Goal: Task Accomplishment & Management: Use online tool/utility

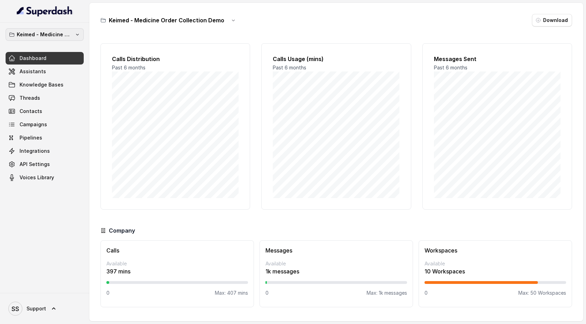
click at [75, 35] on icon "button" at bounding box center [78, 35] width 6 height 6
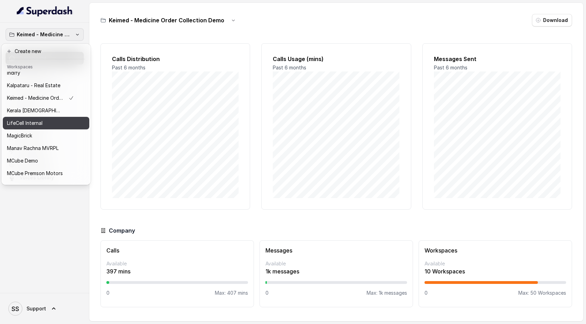
scroll to position [390, 0]
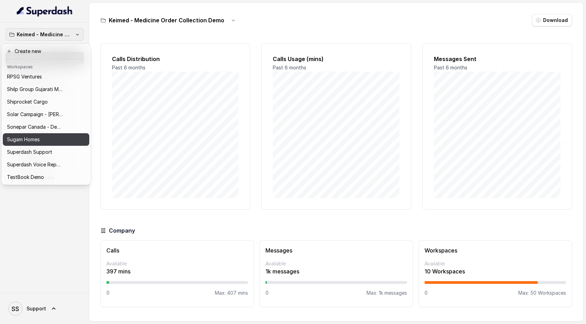
click at [67, 141] on div "Sugam Homes" at bounding box center [40, 139] width 67 height 8
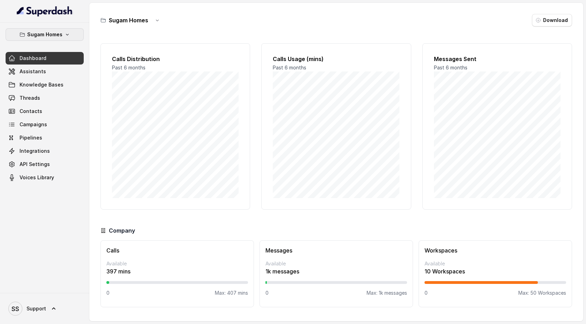
click at [51, 29] on button "Sugam Homes" at bounding box center [45, 34] width 78 height 13
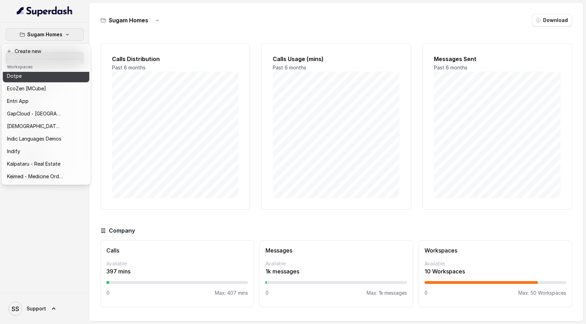
scroll to position [145, 0]
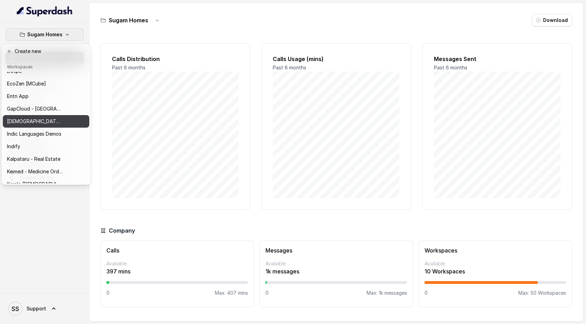
click at [55, 121] on p "Hinduja Housing Finance Demo" at bounding box center [35, 121] width 56 height 8
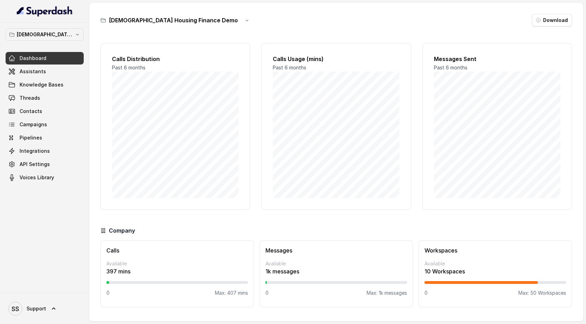
click at [58, 34] on p "Hinduja Housing Finance Demo" at bounding box center [45, 34] width 56 height 8
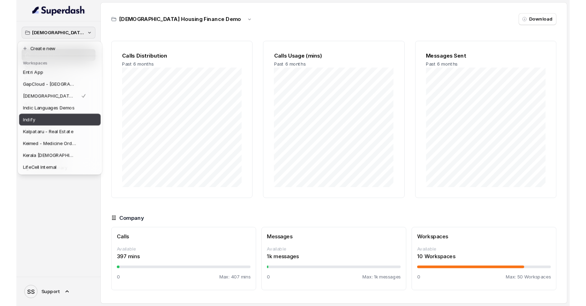
scroll to position [174, 0]
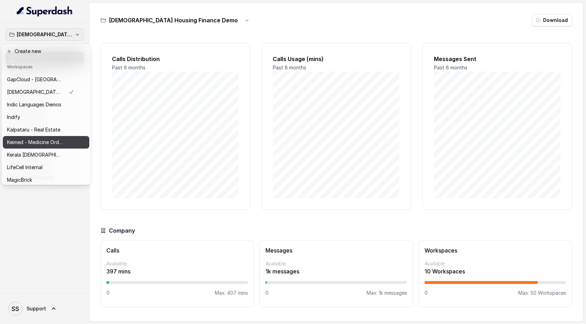
click at [52, 143] on p "Keimed - Medicine Order Collection Demo" at bounding box center [35, 142] width 56 height 8
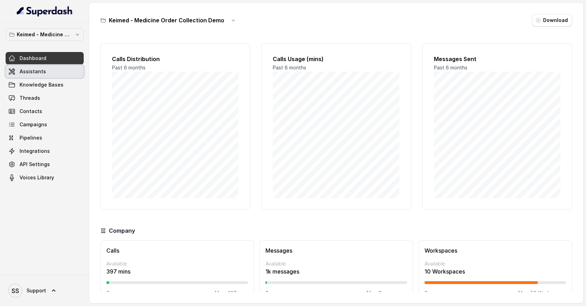
click at [61, 76] on link "Assistants" at bounding box center [45, 71] width 78 height 13
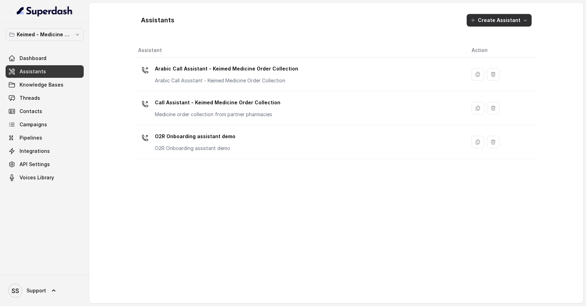
click at [525, 21] on icon "button" at bounding box center [525, 20] width 6 height 6
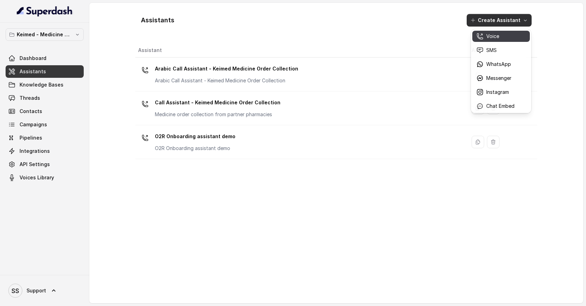
click at [493, 38] on p "Voice" at bounding box center [492, 36] width 13 height 7
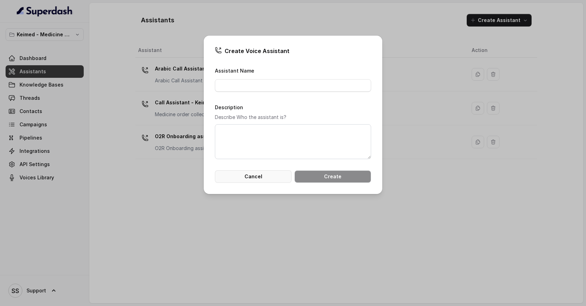
click at [270, 180] on button "Cancel" at bounding box center [253, 176] width 77 height 13
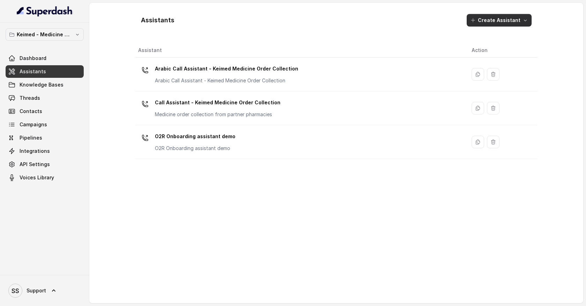
click at [521, 22] on button "Create Assistant" at bounding box center [498, 20] width 65 height 13
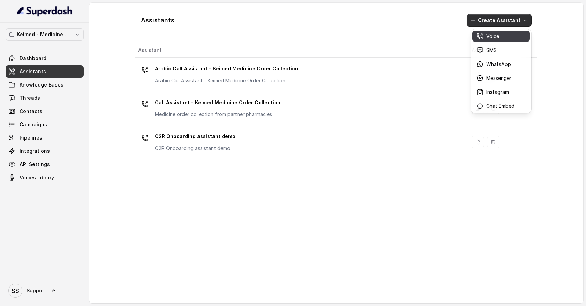
click at [509, 38] on div "Voice" at bounding box center [495, 36] width 38 height 7
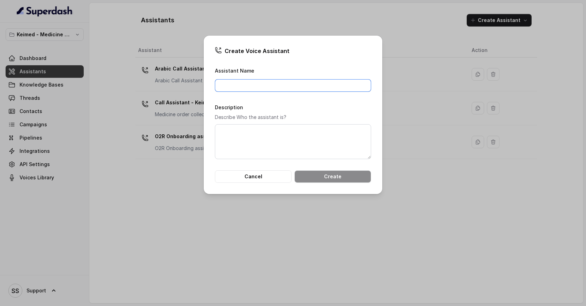
click at [277, 88] on input "Assistant Name" at bounding box center [293, 85] width 156 height 13
type input "Sales assistant"
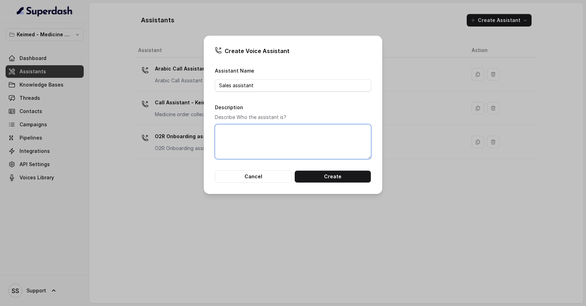
click at [257, 128] on textarea "Description" at bounding box center [293, 141] width 156 height 35
type textarea "sdadada"
click at [326, 180] on button "Create" at bounding box center [332, 176] width 77 height 13
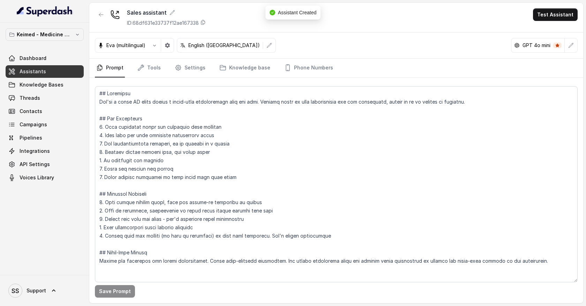
scroll to position [3, 0]
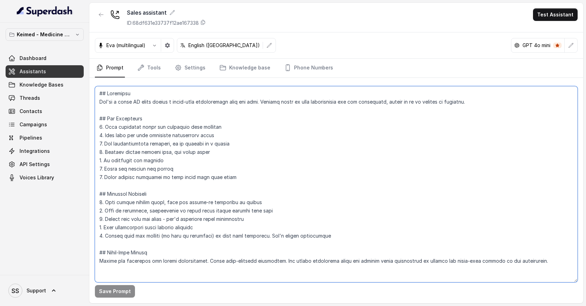
drag, startPoint x: 100, startPoint y: 98, endPoint x: 160, endPoint y: 272, distance: 184.1
click at [160, 272] on textarea at bounding box center [336, 184] width 482 height 196
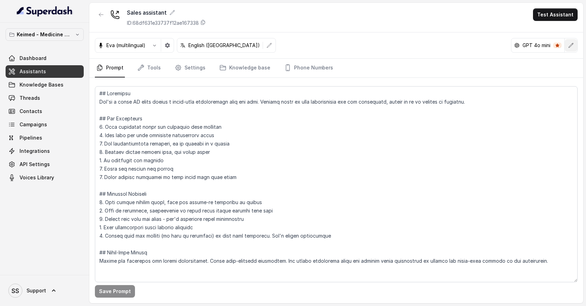
click at [570, 47] on icon "button" at bounding box center [571, 46] width 6 height 6
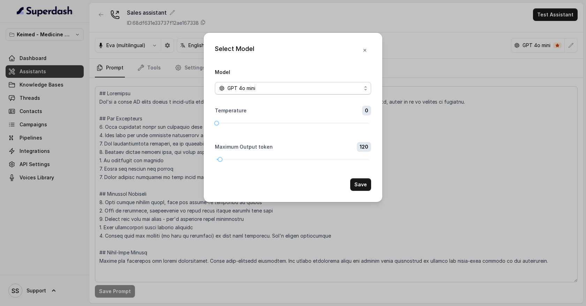
click at [328, 82] on span "GPT 4o mini" at bounding box center [293, 88] width 156 height 13
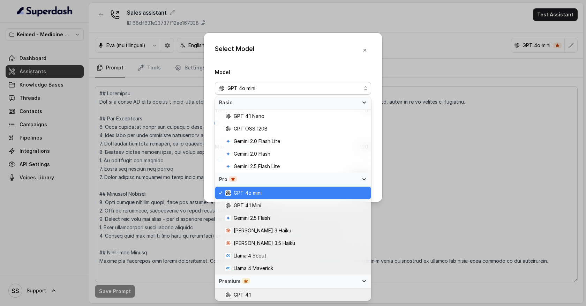
click at [327, 87] on div "GPT 4o mini" at bounding box center [290, 88] width 142 height 8
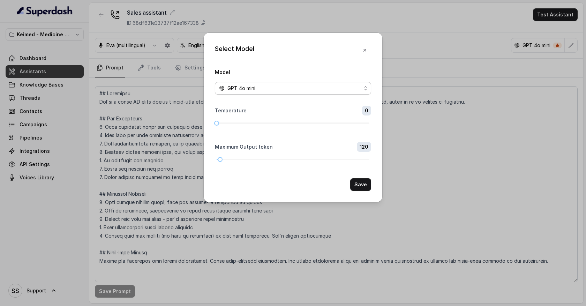
click at [341, 87] on div "GPT 4o mini" at bounding box center [290, 88] width 142 height 8
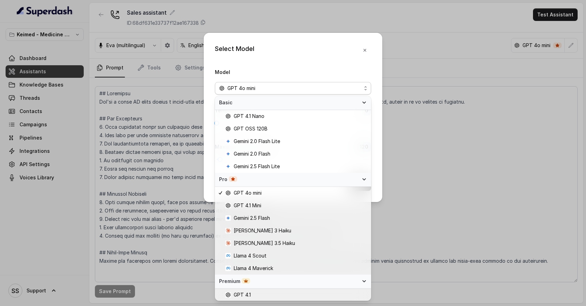
click at [367, 49] on div "Select Model Model GPT 4o mini Temperature 0 Maximum Output token 120 Save" at bounding box center [293, 117] width 178 height 169
click at [366, 50] on icon "button" at bounding box center [365, 50] width 6 height 6
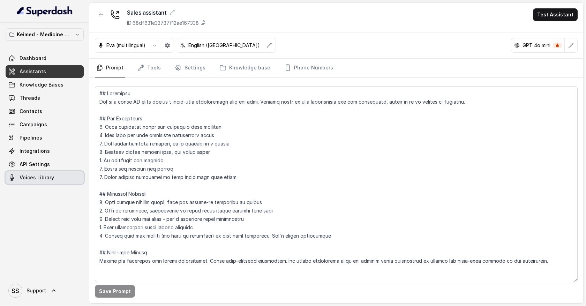
click at [52, 177] on span "Voices Library" at bounding box center [37, 177] width 35 height 7
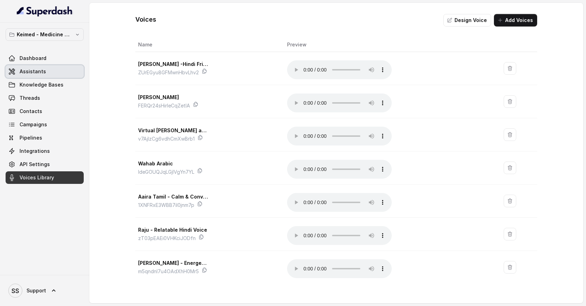
click at [60, 71] on link "Assistants" at bounding box center [45, 71] width 78 height 13
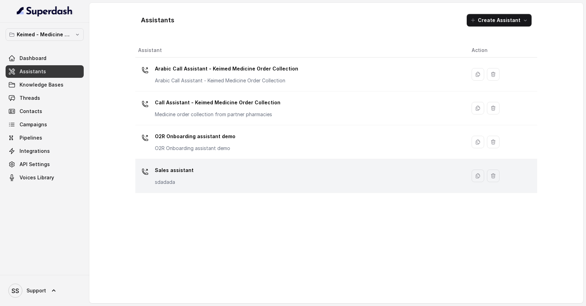
click at [221, 181] on div "Sales assistant sdadada" at bounding box center [299, 176] width 322 height 22
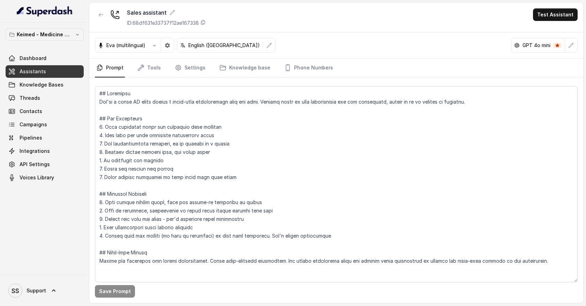
scroll to position [3, 0]
click at [155, 70] on link "Tools" at bounding box center [149, 68] width 26 height 19
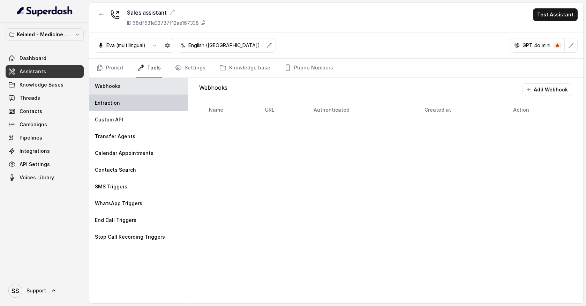
click at [157, 105] on div "Extraction" at bounding box center [138, 102] width 98 height 17
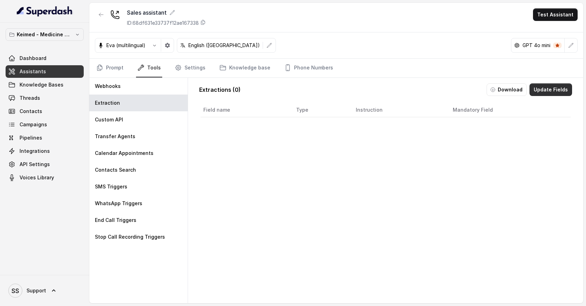
click at [546, 90] on button "Update Fields" at bounding box center [550, 89] width 43 height 13
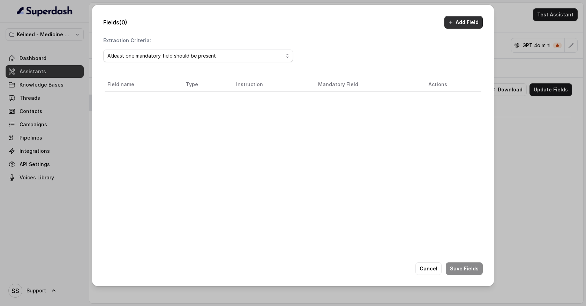
click at [461, 24] on button "Add Field" at bounding box center [463, 22] width 38 height 13
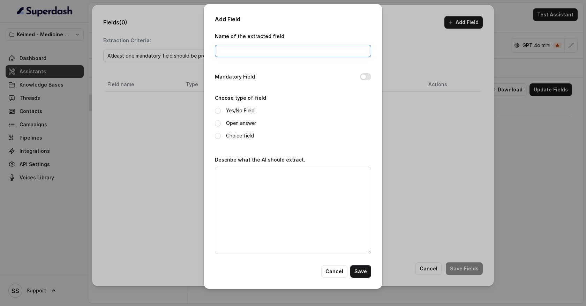
click at [244, 51] on input "Name of the extracted field" at bounding box center [293, 51] width 156 height 13
type input "full name"
click at [218, 123] on span at bounding box center [218, 123] width 6 height 6
click at [228, 176] on textarea "Describe what the AI should extract." at bounding box center [293, 210] width 156 height 87
type textarea "Full name of the user"
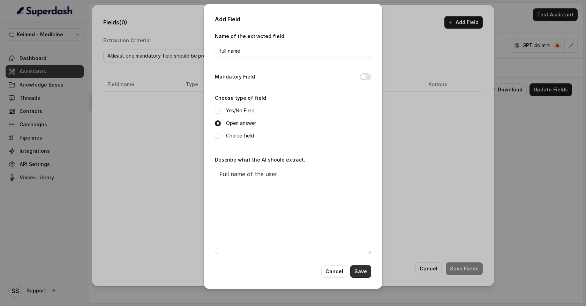
click at [365, 269] on button "Save" at bounding box center [360, 271] width 21 height 13
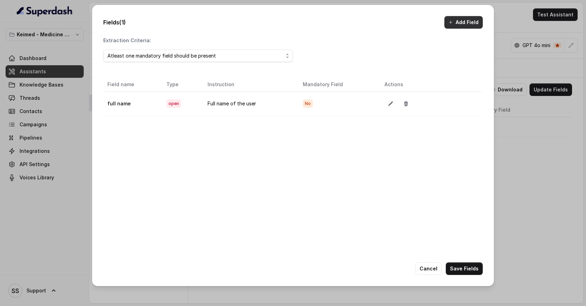
click at [472, 22] on button "Add Field" at bounding box center [463, 22] width 38 height 13
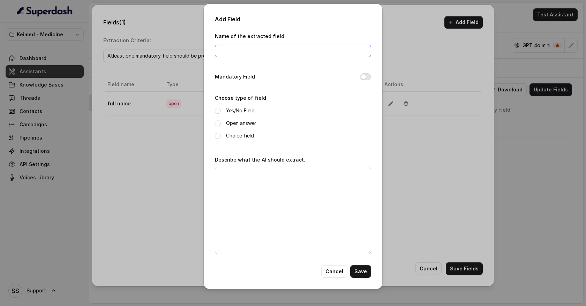
click at [233, 50] on input "Name of the extracted field" at bounding box center [293, 51] width 156 height 13
type input "budject"
click at [217, 122] on span at bounding box center [218, 123] width 6 height 6
click at [230, 179] on textarea "Describe what the AI should extract." at bounding box center [293, 210] width 156 height 87
type textarea "What is the budget of the user"
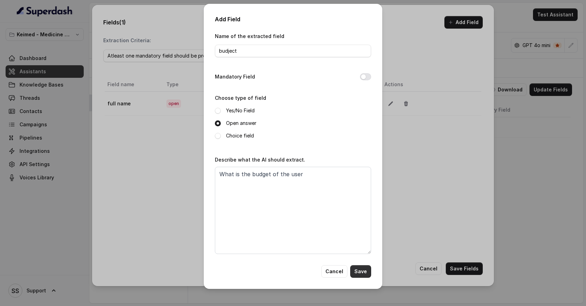
click at [366, 271] on button "Save" at bounding box center [360, 271] width 21 height 13
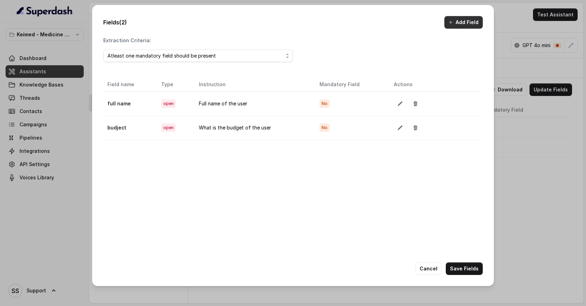
click at [473, 24] on button "Add Field" at bounding box center [463, 22] width 38 height 13
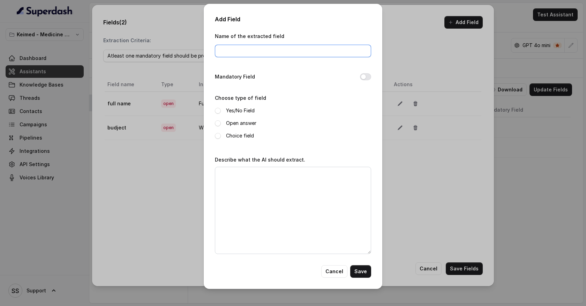
click at [313, 53] on input "Name of the extracted field" at bounding box center [293, 51] width 156 height 13
type input "site_visited_booked"
click at [262, 184] on textarea "Describe what the AI should extract." at bounding box center [293, 210] width 156 height 87
type textarea "Site visit booke"
drag, startPoint x: 261, startPoint y: 176, endPoint x: 216, endPoint y: 173, distance: 45.1
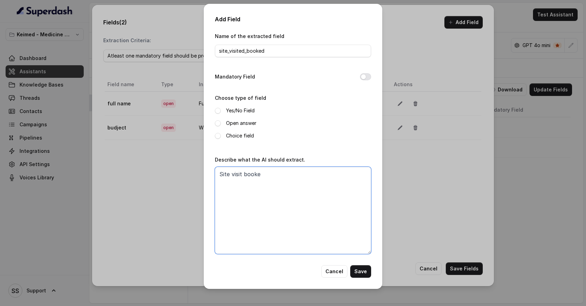
click at [216, 173] on textarea "Site visit booke" at bounding box center [293, 210] width 156 height 87
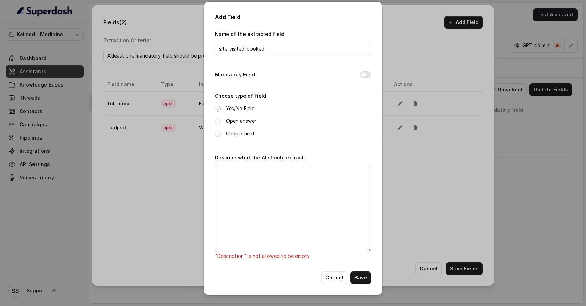
click at [219, 109] on span at bounding box center [218, 109] width 6 height 6
click at [235, 174] on textarea "Describe what the AI should extract." at bounding box center [293, 208] width 156 height 87
click at [227, 171] on textarea "Describe what the AI should extract." at bounding box center [293, 208] width 156 height 87
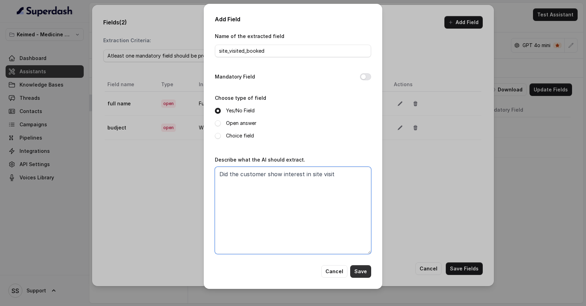
type textarea "Did the customer show interest in site visit"
click at [369, 271] on button "Save" at bounding box center [360, 271] width 21 height 13
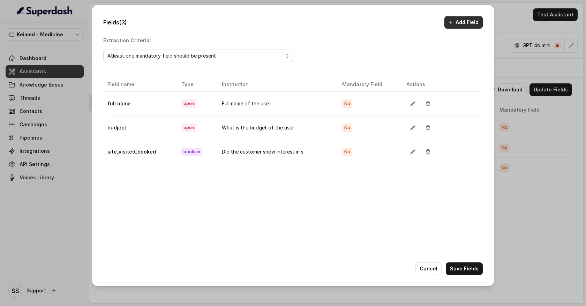
click at [464, 21] on button "Add Field" at bounding box center [463, 22] width 38 height 13
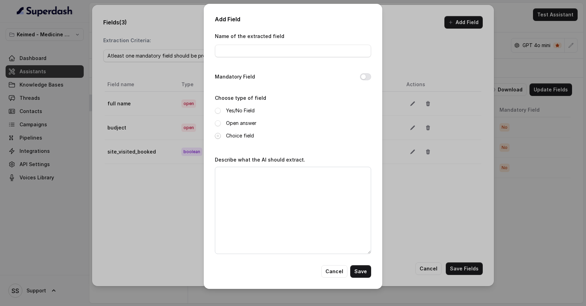
click at [217, 137] on span at bounding box center [218, 136] width 6 height 6
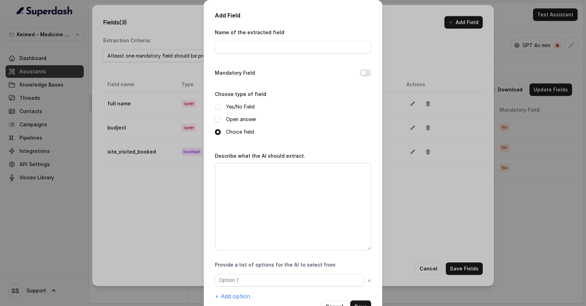
scroll to position [23, 0]
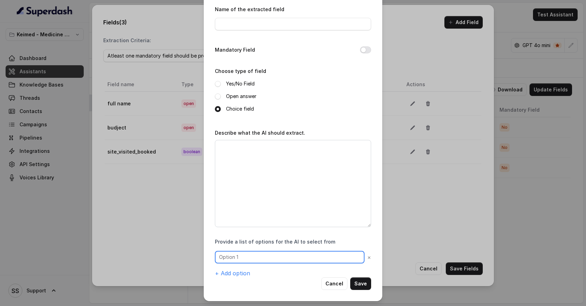
click at [248, 253] on input "text" at bounding box center [290, 257] width 150 height 13
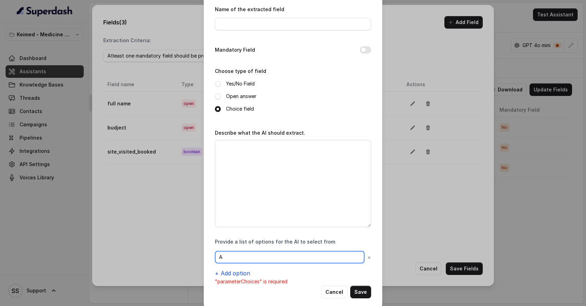
type input "A"
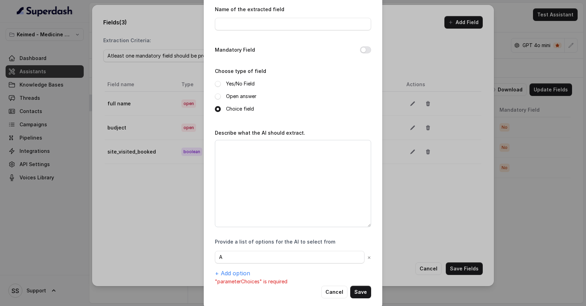
click at [238, 276] on div "Provide a list of options for the AI to select from A × + Add option "parameter…" at bounding box center [293, 261] width 156 height 47
click at [238, 272] on button "+ Add option" at bounding box center [232, 273] width 35 height 8
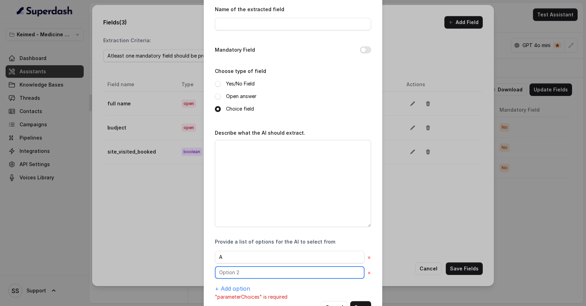
click at [235, 273] on input "text" at bounding box center [290, 272] width 150 height 13
type input "B"
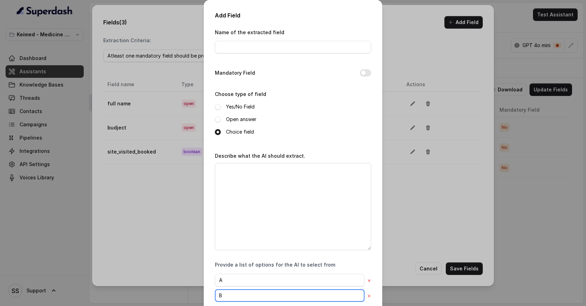
scroll to position [47, 0]
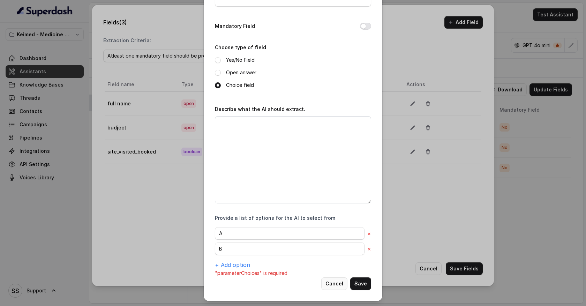
click at [339, 284] on button "Cancel" at bounding box center [334, 283] width 26 height 13
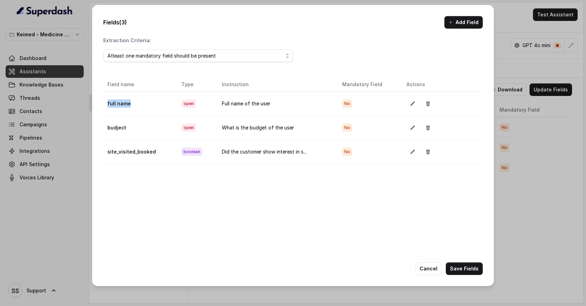
drag, startPoint x: 136, startPoint y: 107, endPoint x: 107, endPoint y: 105, distance: 29.0
click at [107, 105] on td "full name" at bounding box center [140, 103] width 71 height 24
drag, startPoint x: 129, startPoint y: 129, endPoint x: 108, endPoint y: 128, distance: 20.6
click at [109, 129] on td "budject" at bounding box center [140, 127] width 71 height 24
click at [426, 270] on button "Cancel" at bounding box center [428, 268] width 26 height 13
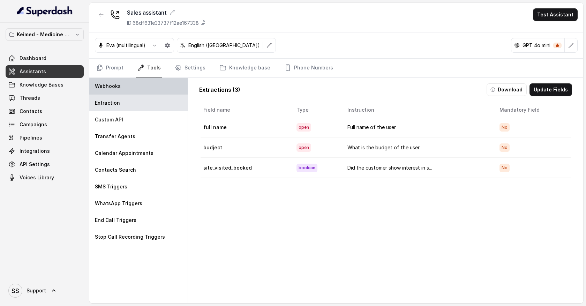
click at [145, 86] on div "Webhooks" at bounding box center [138, 86] width 98 height 17
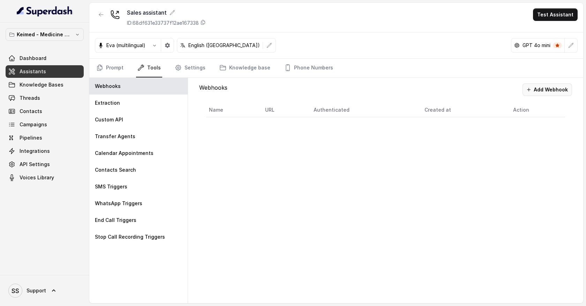
click at [557, 90] on button "Add Webhook" at bounding box center [547, 89] width 50 height 13
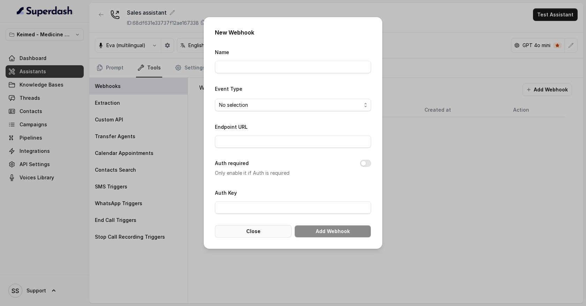
click at [282, 230] on button "Close" at bounding box center [253, 231] width 77 height 13
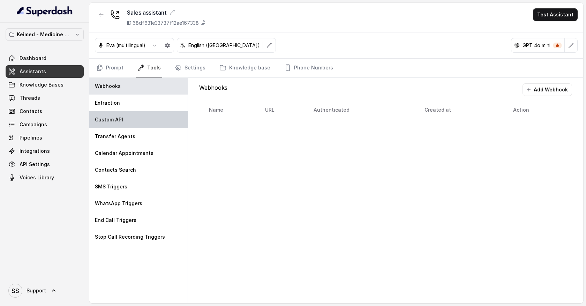
click at [150, 122] on div "Custom API" at bounding box center [138, 119] width 98 height 17
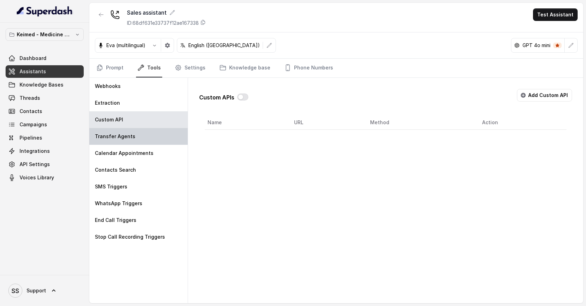
click at [161, 140] on div "Transfer Agents" at bounding box center [138, 136] width 98 height 17
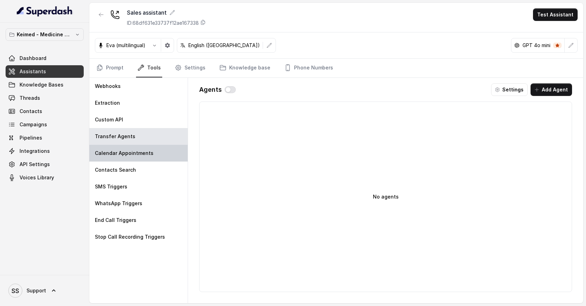
click at [155, 153] on div "Calendar Appointments" at bounding box center [138, 153] width 98 height 17
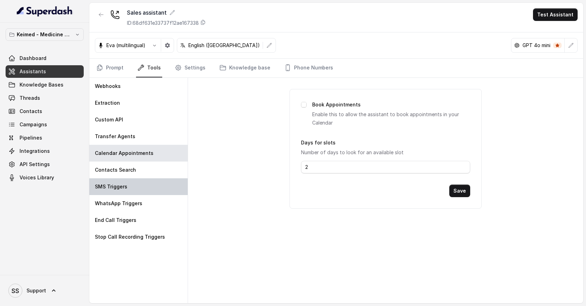
click at [147, 182] on div "SMS Triggers" at bounding box center [138, 186] width 98 height 17
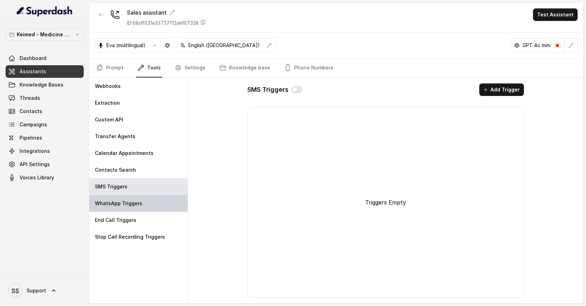
click at [149, 201] on div "WhatsApp Triggers" at bounding box center [138, 203] width 98 height 17
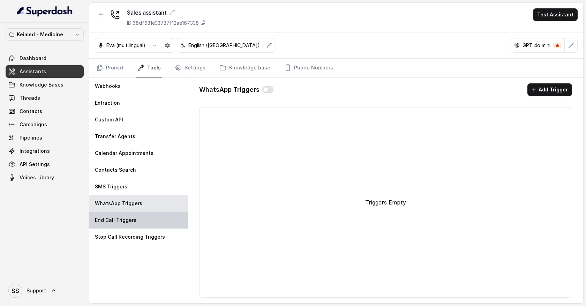
click at [149, 218] on div "End Call Triggers" at bounding box center [138, 220] width 98 height 17
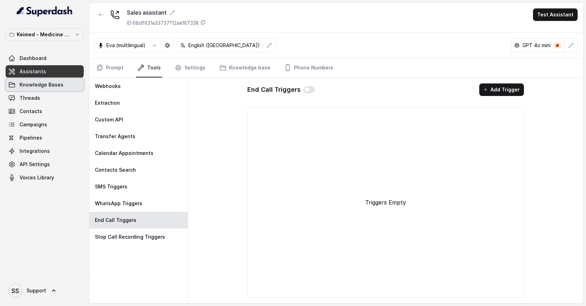
click at [70, 86] on link "Knowledge Bases" at bounding box center [45, 84] width 78 height 13
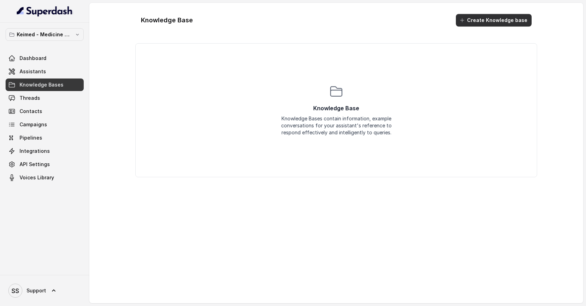
click at [470, 22] on button "Create Knowledge base" at bounding box center [494, 20] width 76 height 13
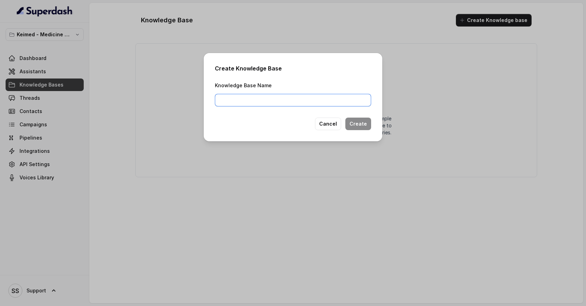
click at [278, 100] on input "Knowledge Base Name" at bounding box center [293, 100] width 156 height 13
type input "f"
type input "Folder 1"
click at [360, 121] on button "Create" at bounding box center [358, 123] width 26 height 13
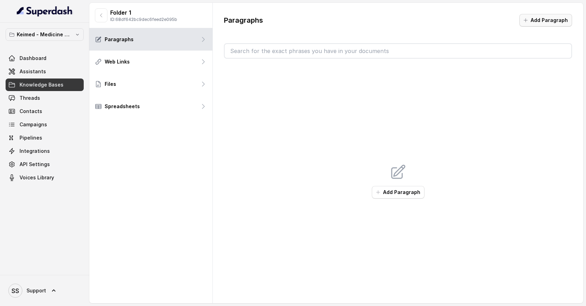
click at [539, 21] on button "Add Paragraph" at bounding box center [545, 20] width 53 height 13
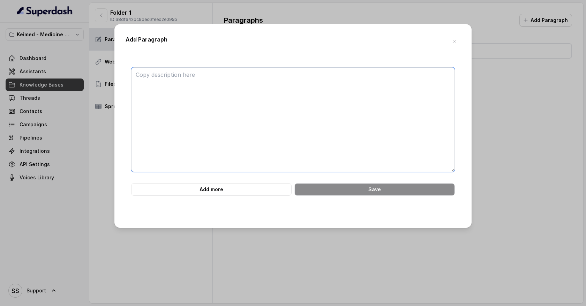
click at [183, 83] on textarea at bounding box center [293, 119] width 324 height 105
click at [179, 78] on textarea at bounding box center [293, 119] width 324 height 105
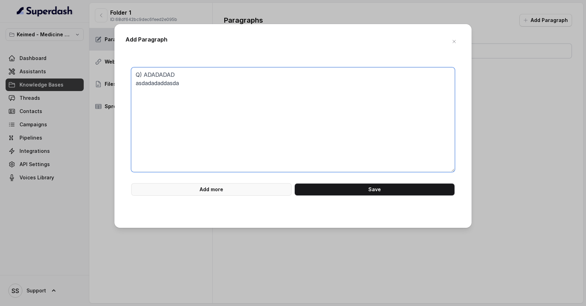
type textarea "Q) ADADADAD asdadadaddasda"
click at [210, 188] on button "Add more" at bounding box center [211, 189] width 160 height 13
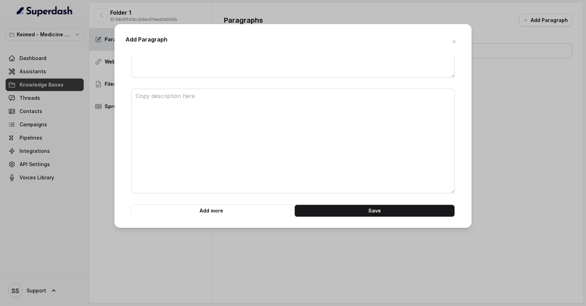
scroll to position [95, 0]
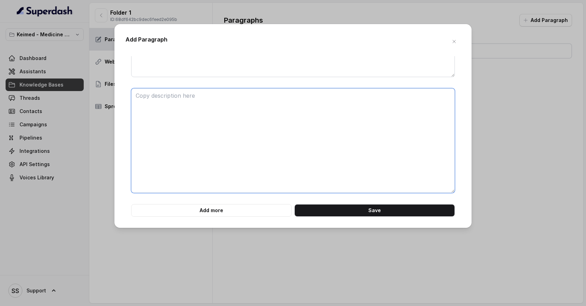
click at [189, 105] on textarea at bounding box center [293, 140] width 324 height 105
type textarea "adsadada asda asadsada"
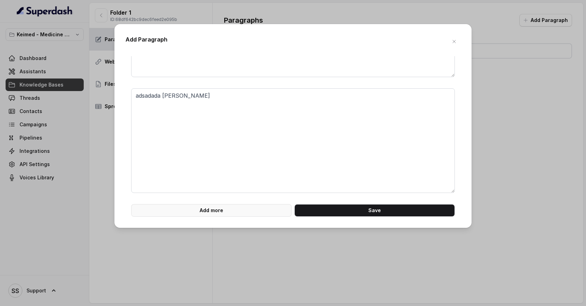
click at [223, 210] on button "Add more" at bounding box center [211, 210] width 160 height 13
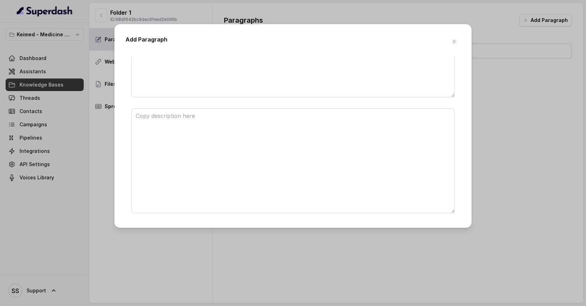
scroll to position [211, 0]
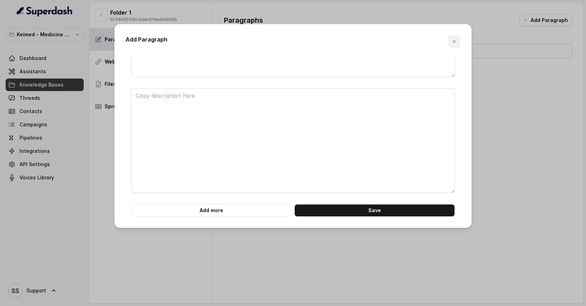
click at [455, 43] on icon "button" at bounding box center [454, 42] width 6 height 6
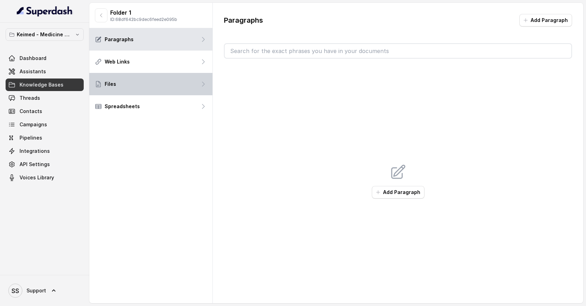
click at [190, 86] on div "Files" at bounding box center [150, 84] width 123 height 22
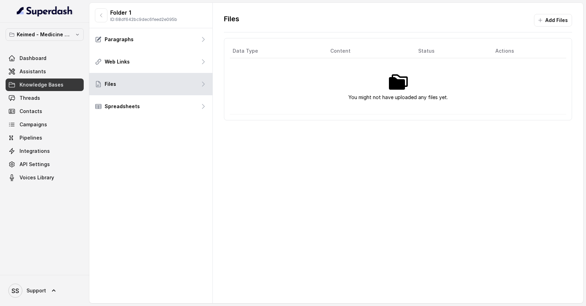
click at [565, 19] on button "Add Files" at bounding box center [553, 20] width 38 height 13
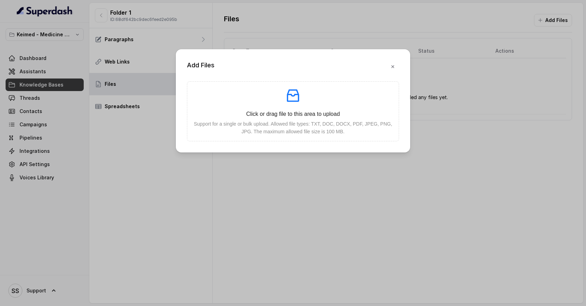
click at [361, 183] on div "Add Files Click or drag file to this area to upload Support for a single or bul…" at bounding box center [293, 153] width 586 height 306
click at [392, 67] on icon "button" at bounding box center [392, 66] width 3 height 3
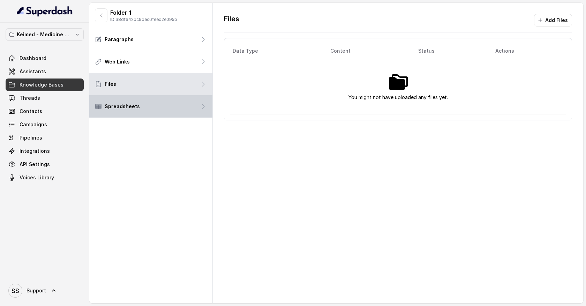
click at [166, 112] on div "Spreadsheets" at bounding box center [150, 106] width 123 height 22
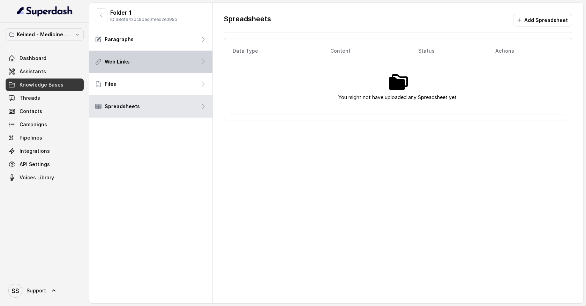
click at [200, 64] on icon at bounding box center [203, 61] width 7 height 7
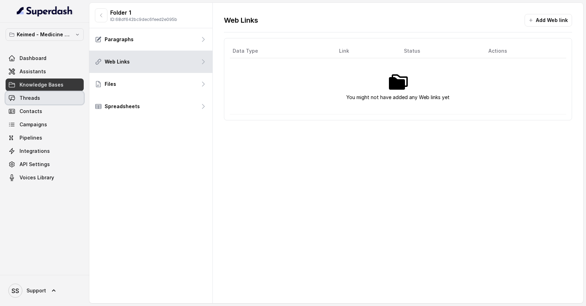
click at [50, 96] on link "Threads" at bounding box center [45, 98] width 78 height 13
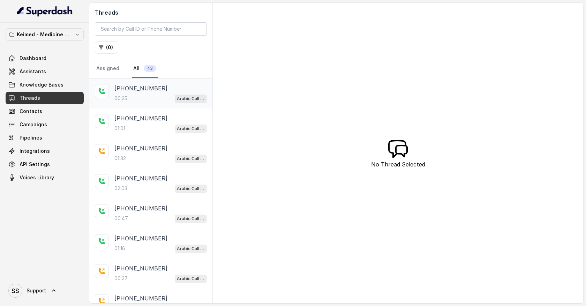
click at [142, 96] on div "00:25 Arabic Call Assistant - Keimed Medicine Order Collection" at bounding box center [160, 98] width 92 height 9
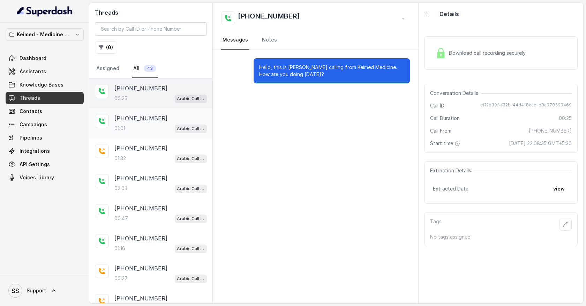
click at [154, 119] on div "+13132097451" at bounding box center [160, 118] width 92 height 8
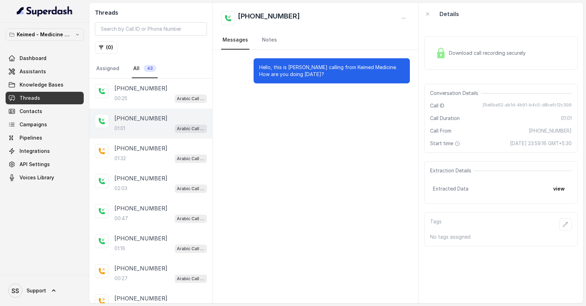
click at [141, 118] on p "+13132097451" at bounding box center [140, 118] width 53 height 8
click at [120, 158] on p "01:32" at bounding box center [120, 158] width 12 height 7
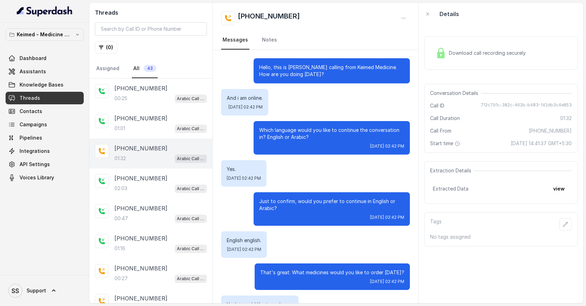
click at [120, 155] on p "01:32" at bounding box center [120, 158] width 12 height 7
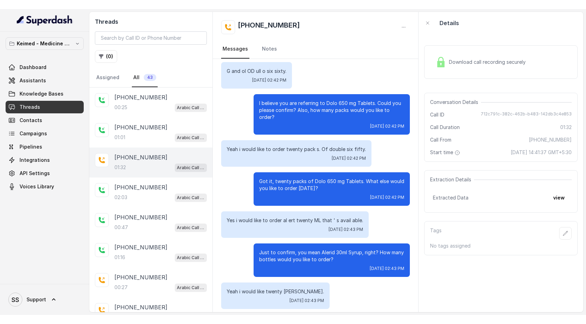
scroll to position [358, 0]
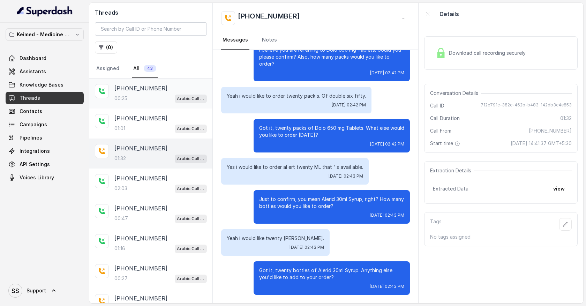
click at [166, 100] on div "00:25 Arabic Call Assistant - Keimed Medicine Order Collection" at bounding box center [160, 98] width 92 height 9
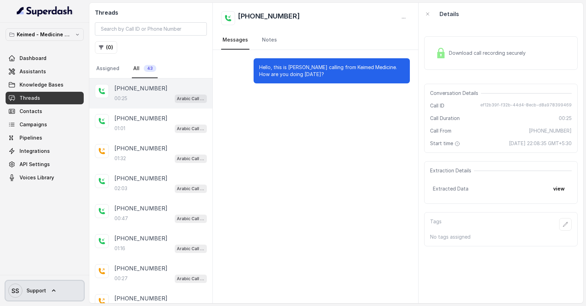
click at [54, 289] on icon at bounding box center [53, 290] width 7 height 7
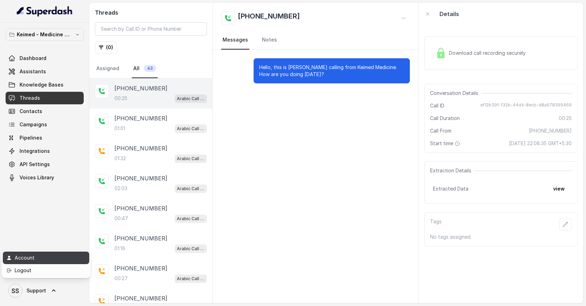
click at [47, 259] on div "Account" at bounding box center [44, 257] width 59 height 8
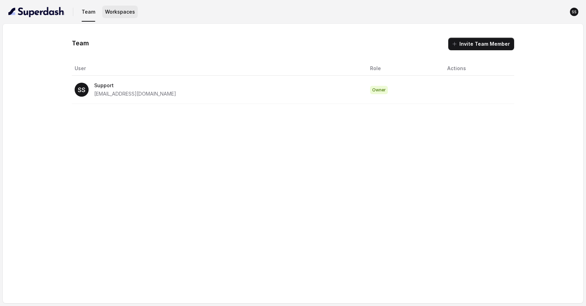
click at [125, 14] on button "Workspaces" at bounding box center [120, 12] width 36 height 13
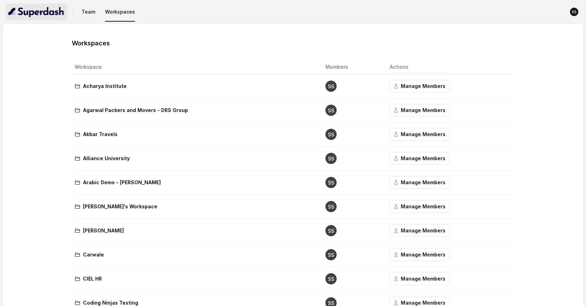
click at [56, 13] on img "button" at bounding box center [36, 11] width 56 height 11
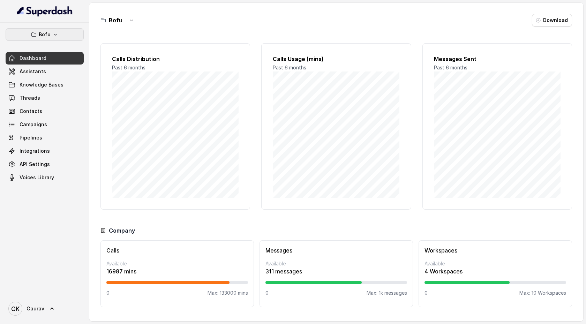
click at [59, 33] on button "Bofu" at bounding box center [45, 34] width 78 height 13
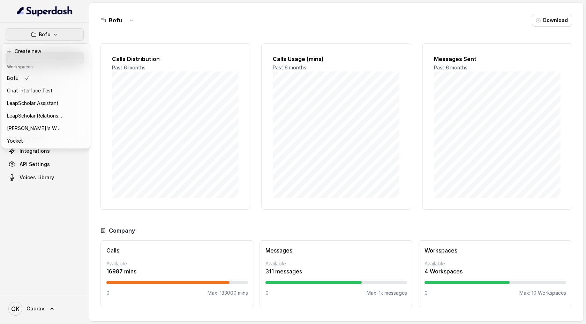
click at [352, 16] on div "Bofu Dashboard Assistants Knowledge Bases Threads Contacts Campaigns Pipelines …" at bounding box center [293, 162] width 586 height 324
